Goal: Task Accomplishment & Management: Complete application form

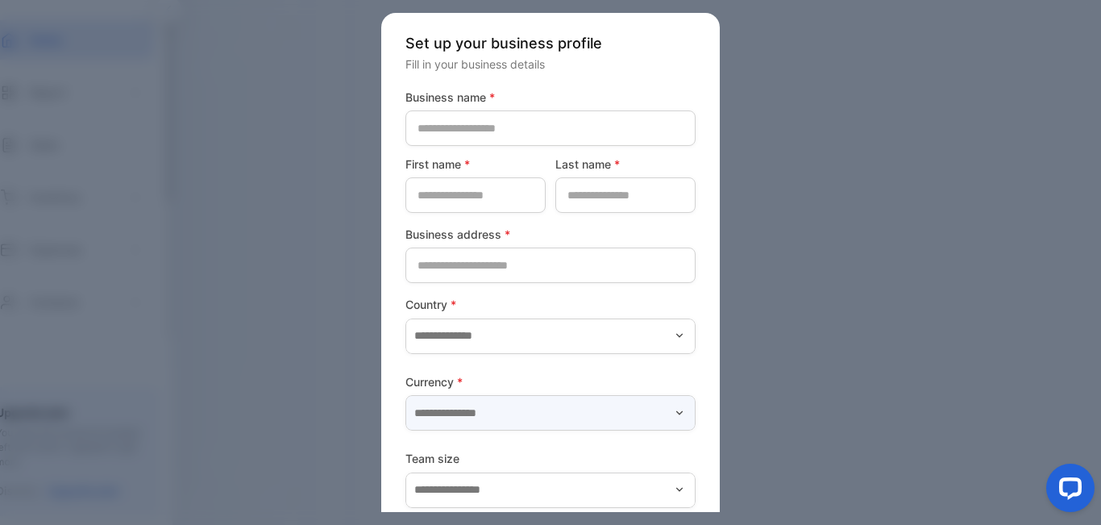
click at [670, 407] on input "text" at bounding box center [550, 412] width 290 height 35
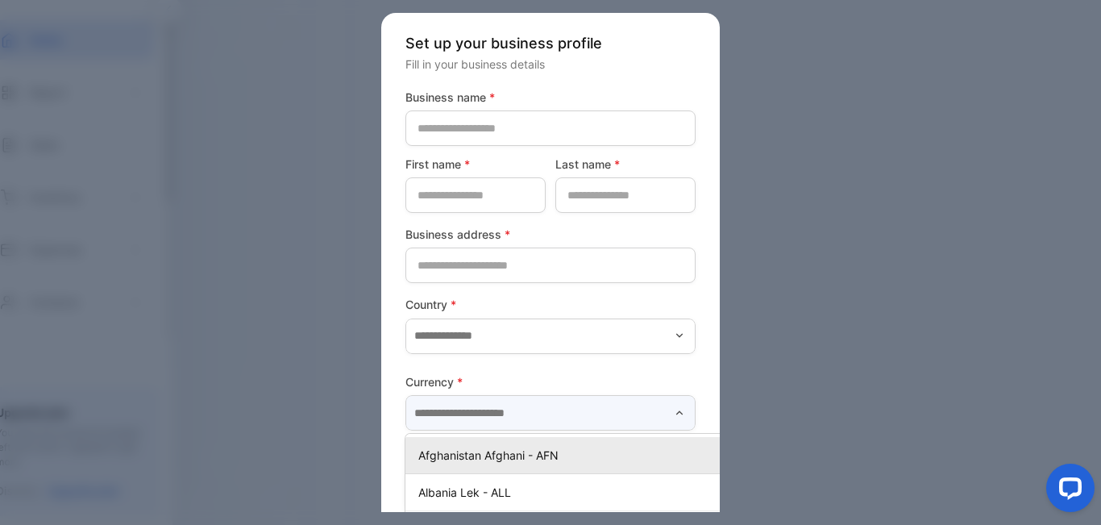
scroll to position [0, 24]
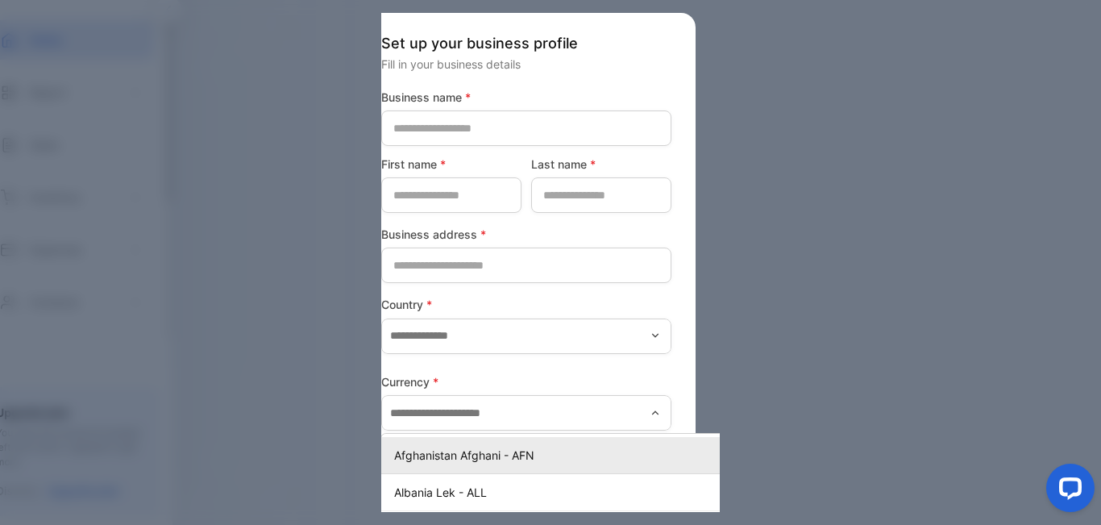
click at [779, 359] on div at bounding box center [550, 262] width 1101 height 525
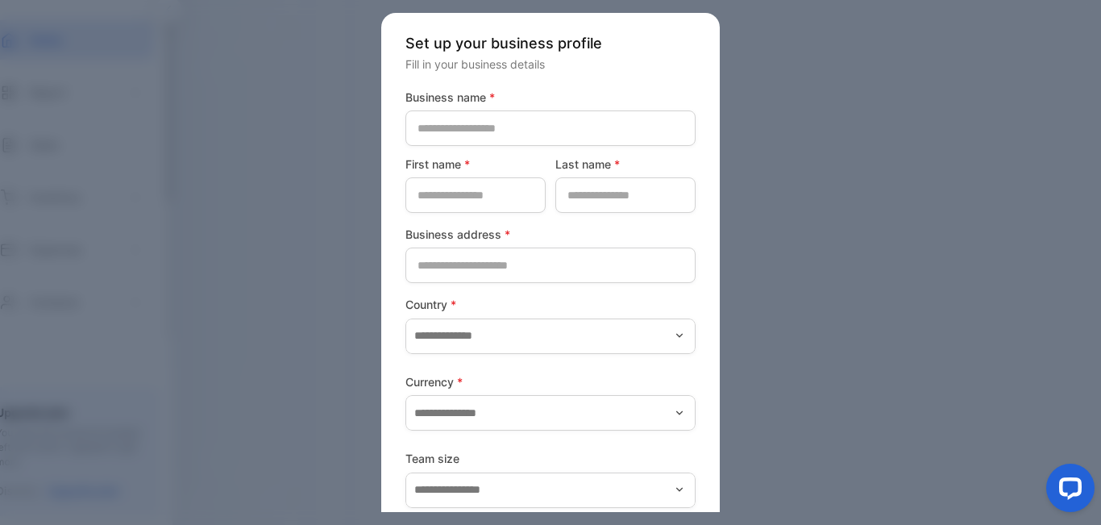
scroll to position [0, 0]
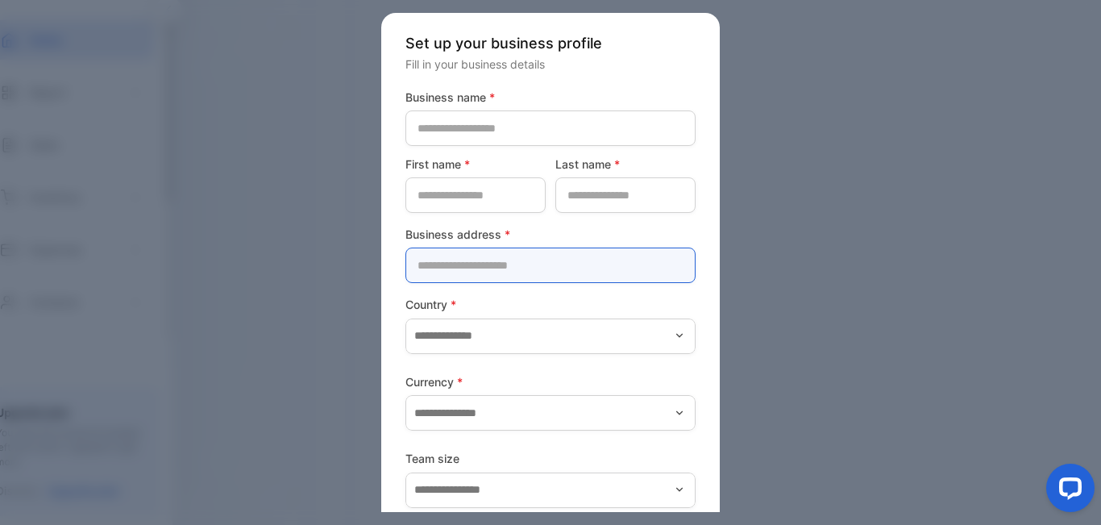
click at [650, 261] on address-inputaddress "text" at bounding box center [550, 264] width 290 height 35
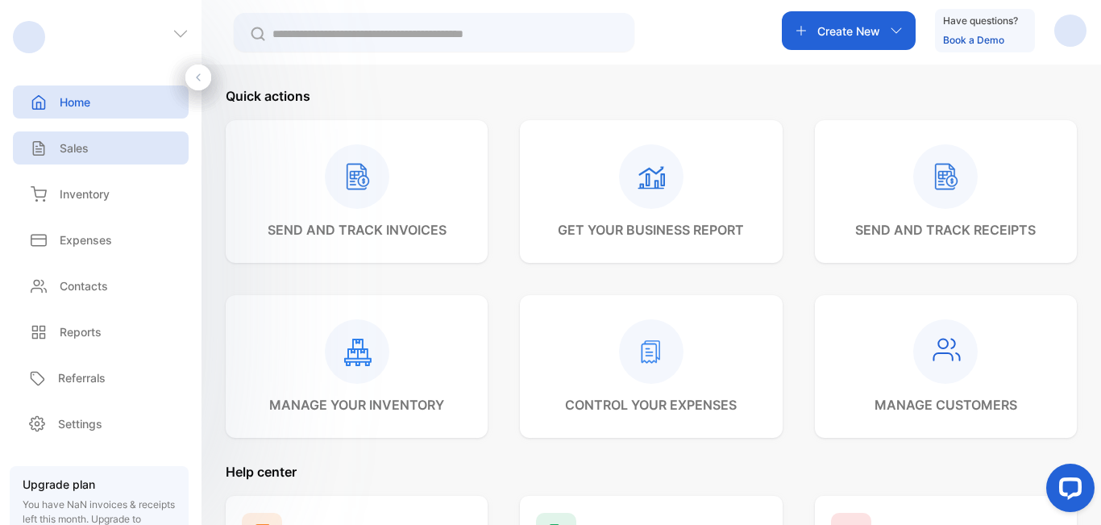
click at [133, 147] on div "Sales" at bounding box center [101, 147] width 176 height 33
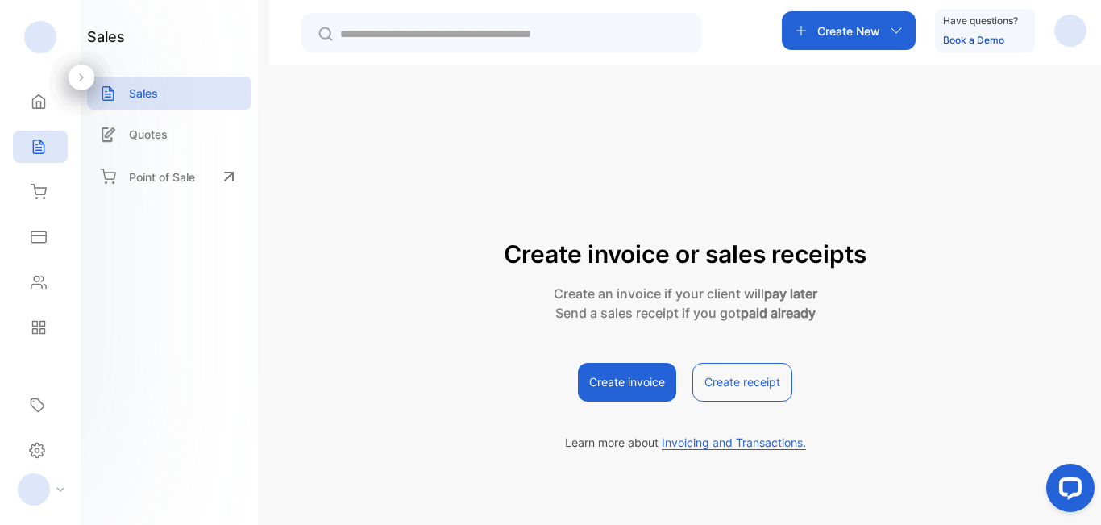
drag, startPoint x: 501, startPoint y: 38, endPoint x: 506, endPoint y: 30, distance: 9.4
click at [506, 30] on input "text" at bounding box center [513, 34] width 346 height 17
click at [139, 172] on p "Point of Sale" at bounding box center [162, 176] width 66 height 17
click at [40, 319] on icon at bounding box center [39, 327] width 16 height 16
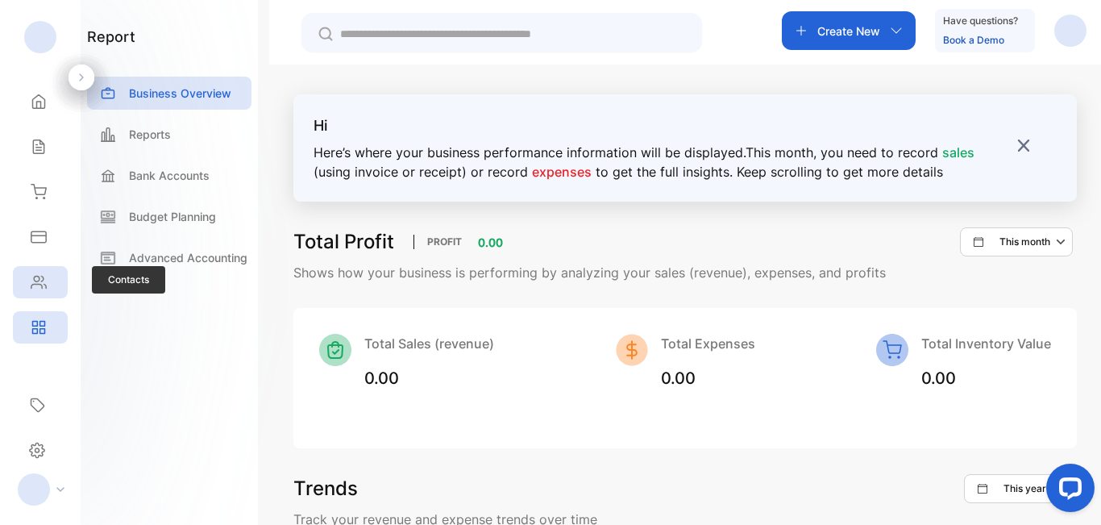
click at [36, 292] on div "Contacts" at bounding box center [40, 282] width 55 height 32
